Goal: Communication & Community: Connect with others

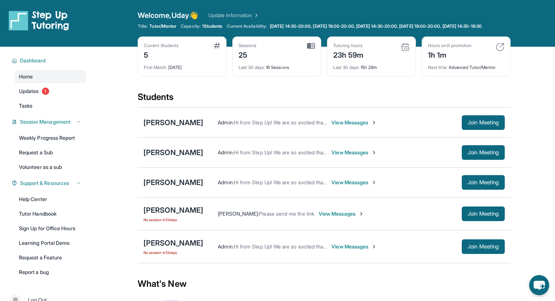
click at [322, 217] on span "View Messages" at bounding box center [342, 213] width 46 height 7
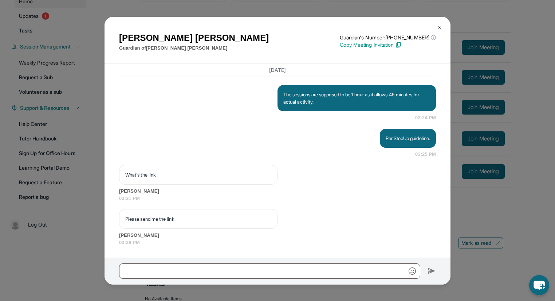
scroll to position [87, 0]
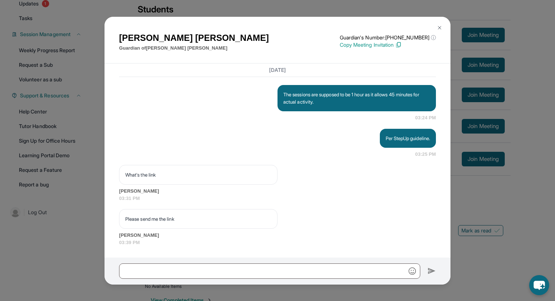
click at [372, 47] on p "Copy Meeting Invitation" at bounding box center [388, 44] width 96 height 7
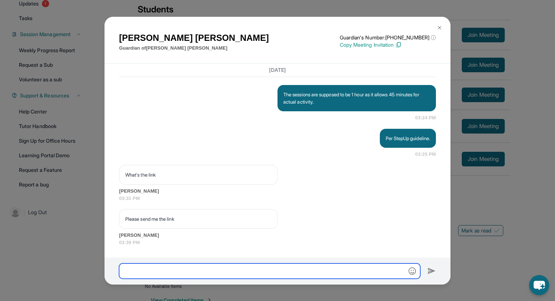
click at [157, 270] on input "text" at bounding box center [269, 270] width 301 height 15
paste input "**********"
type input "**********"
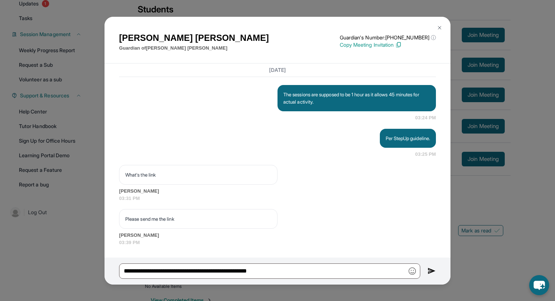
click at [431, 270] on img at bounding box center [432, 270] width 8 height 9
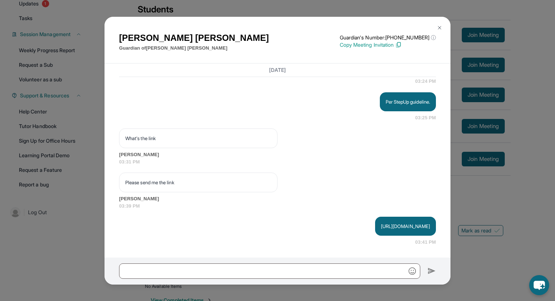
scroll to position [3478, 0]
click at [442, 25] on img at bounding box center [440, 28] width 6 height 6
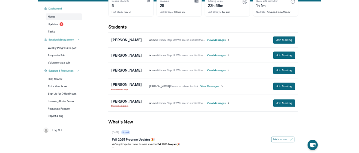
scroll to position [0, 0]
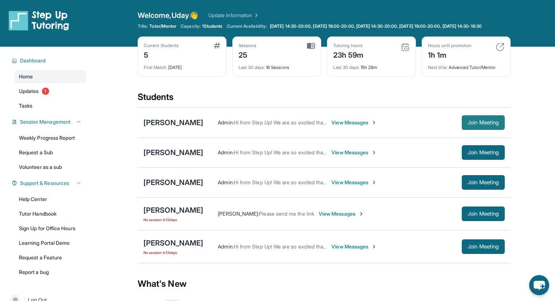
click at [481, 125] on span "Join Meeting" at bounding box center [483, 122] width 31 height 4
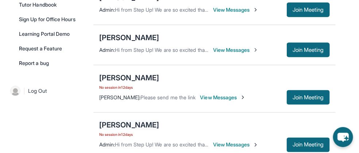
scroll to position [233, 0]
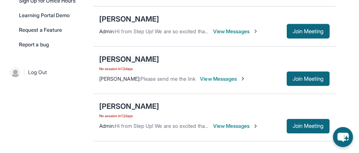
click at [119, 56] on div "[PERSON_NAME]" at bounding box center [129, 59] width 60 height 10
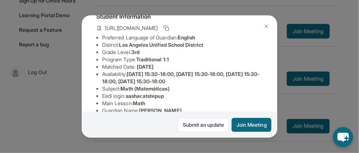
scroll to position [58, 0]
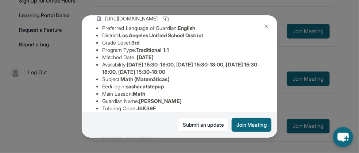
drag, startPoint x: 249, startPoint y: 124, endPoint x: 254, endPoint y: 99, distance: 25.7
click at [249, 125] on button "Join Meeting" at bounding box center [251, 125] width 40 height 14
